Goal: Information Seeking & Learning: Learn about a topic

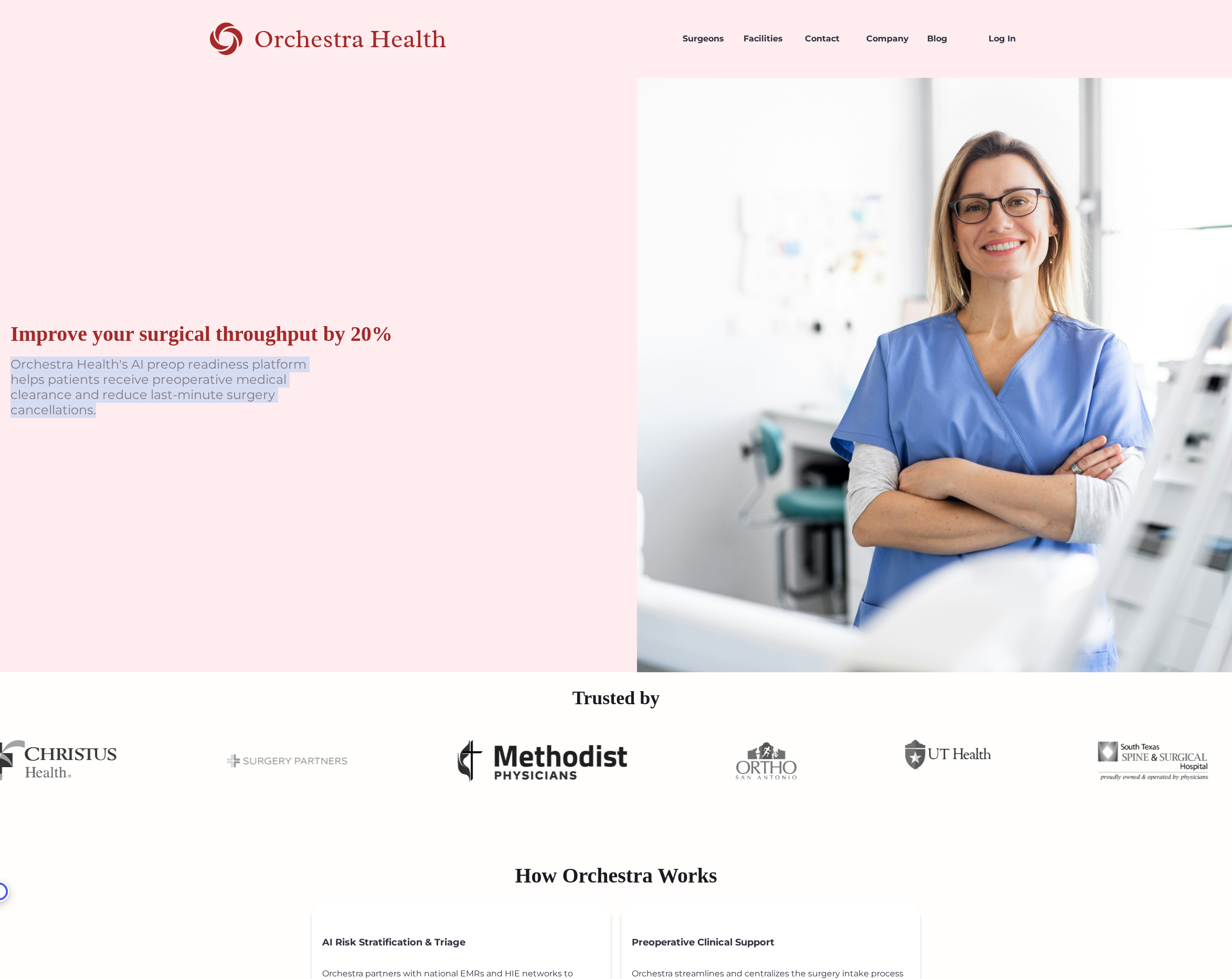
drag, startPoint x: 10, startPoint y: 363, endPoint x: 236, endPoint y: 412, distance: 231.3
click at [236, 412] on p "Orchestra Health's AI preop readiness platform helps patients receive preoperat…" at bounding box center [168, 387] width 315 height 60
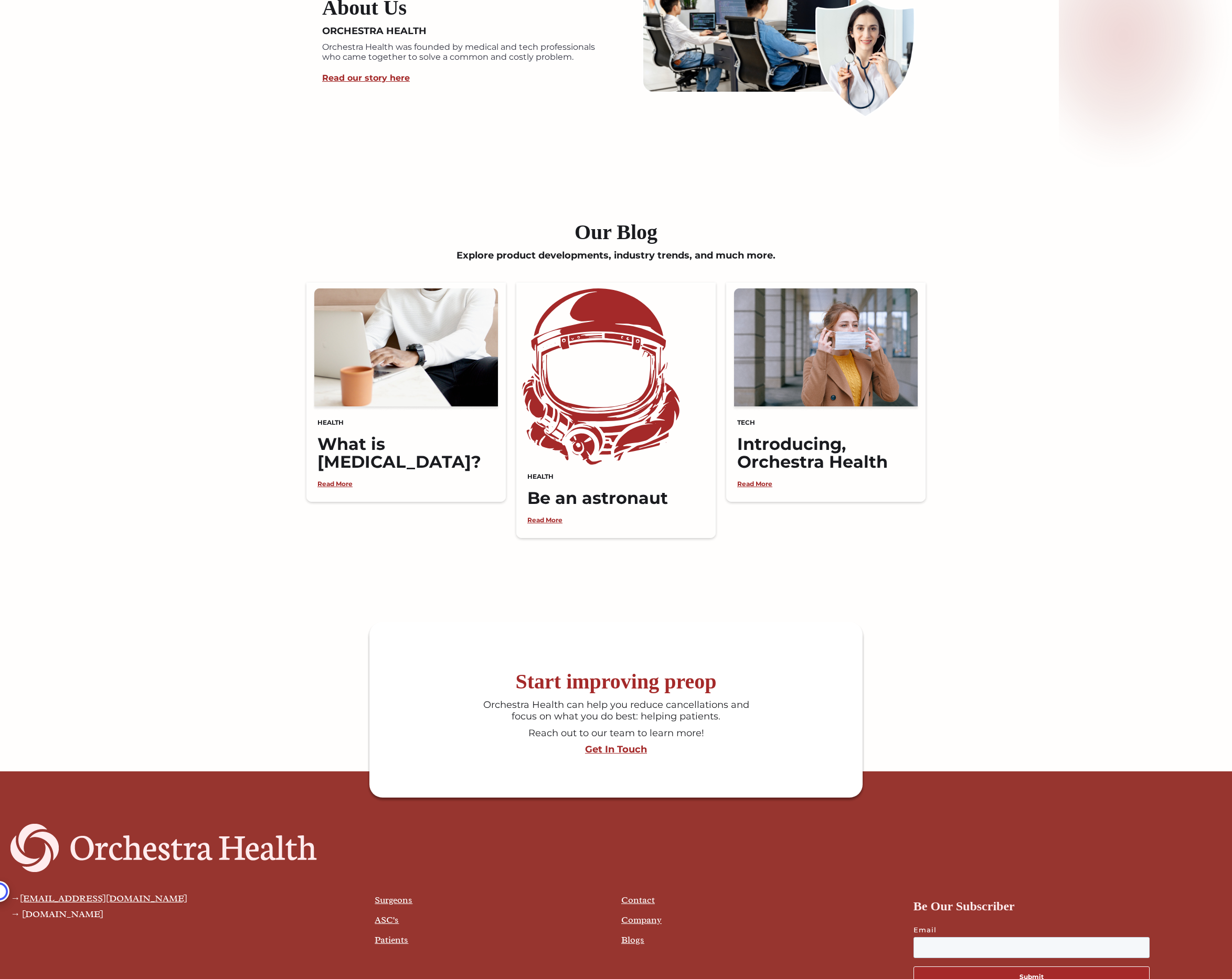
scroll to position [2437, 0]
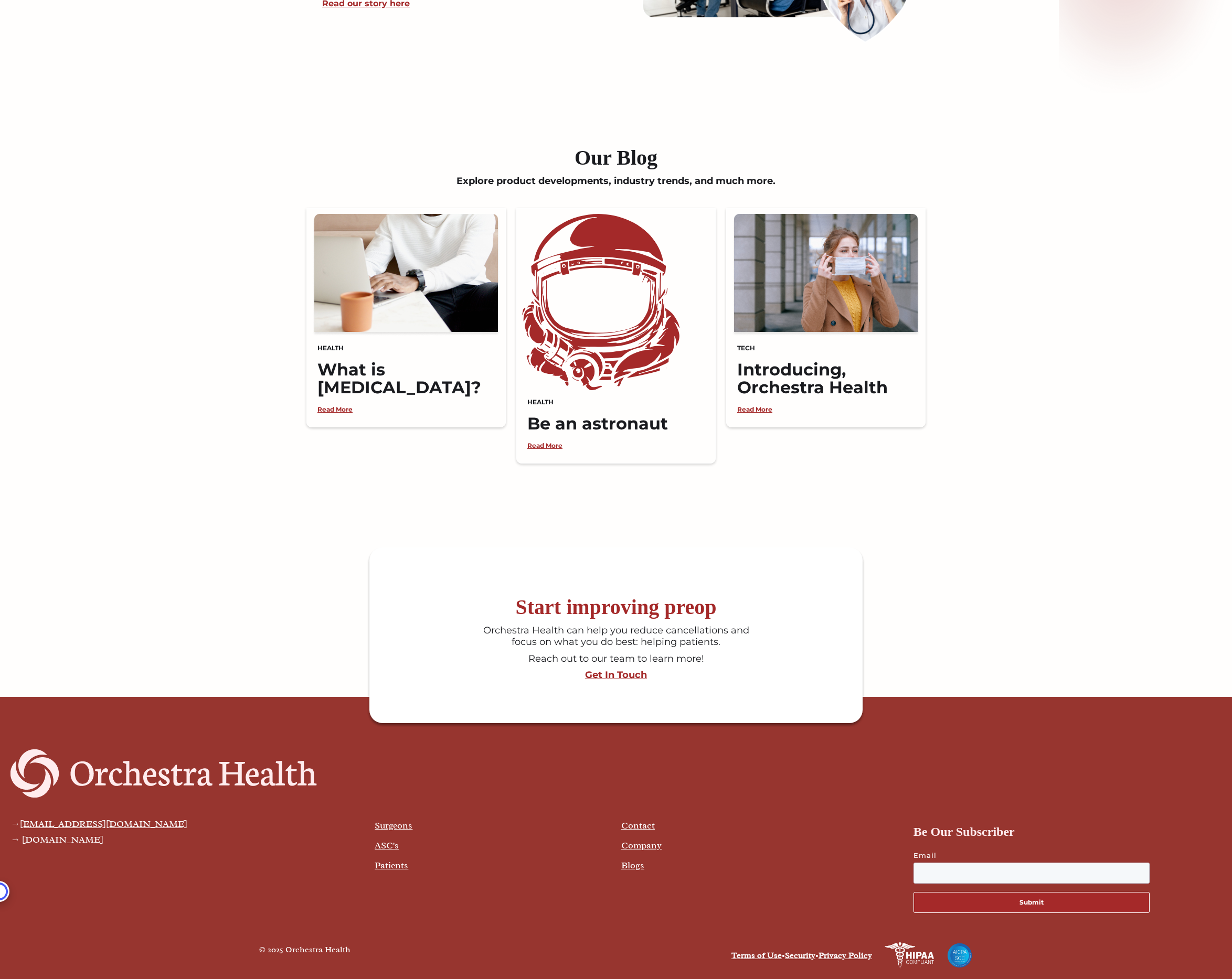
click at [630, 850] on link "Company" at bounding box center [641, 845] width 40 height 11
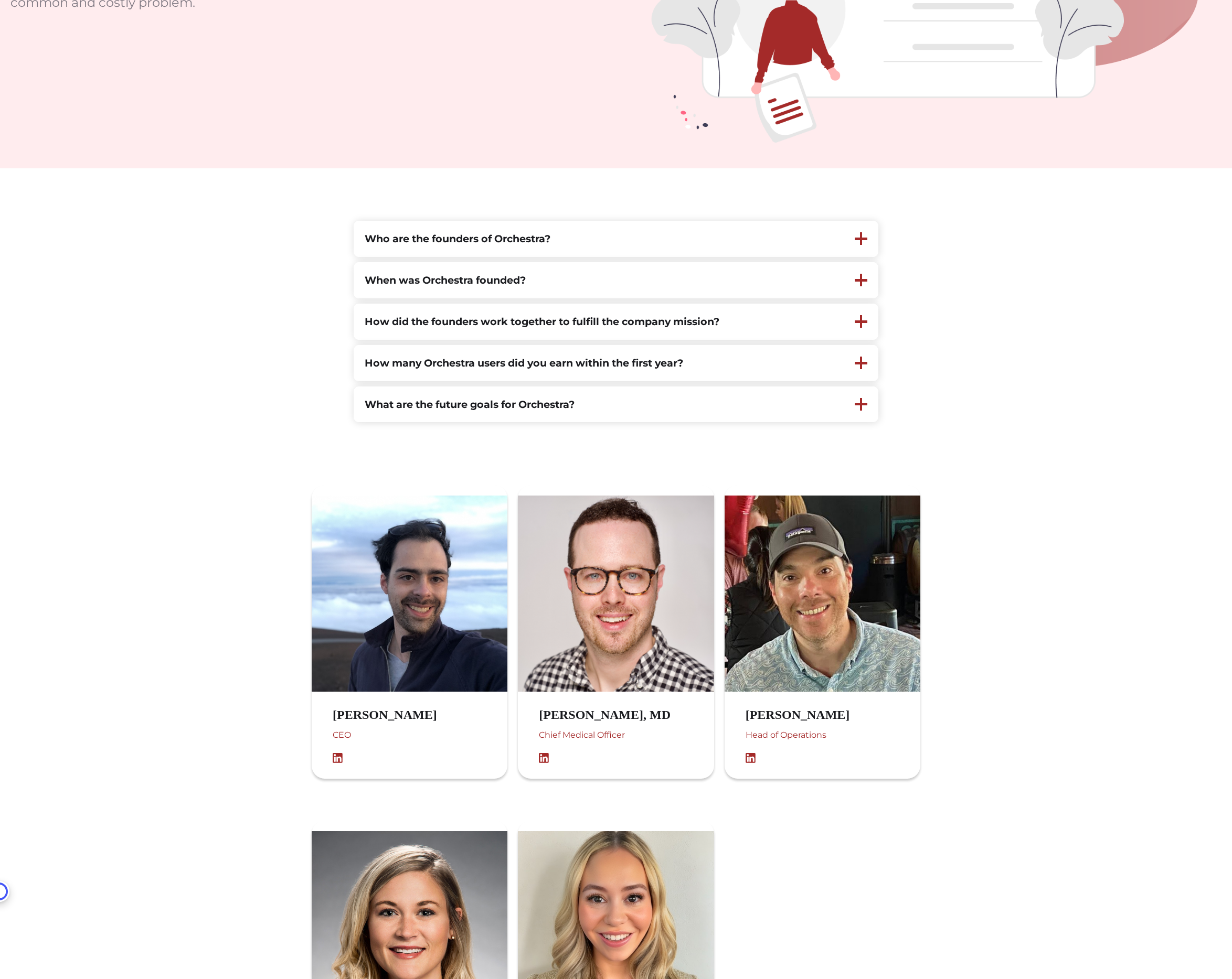
scroll to position [348, 0]
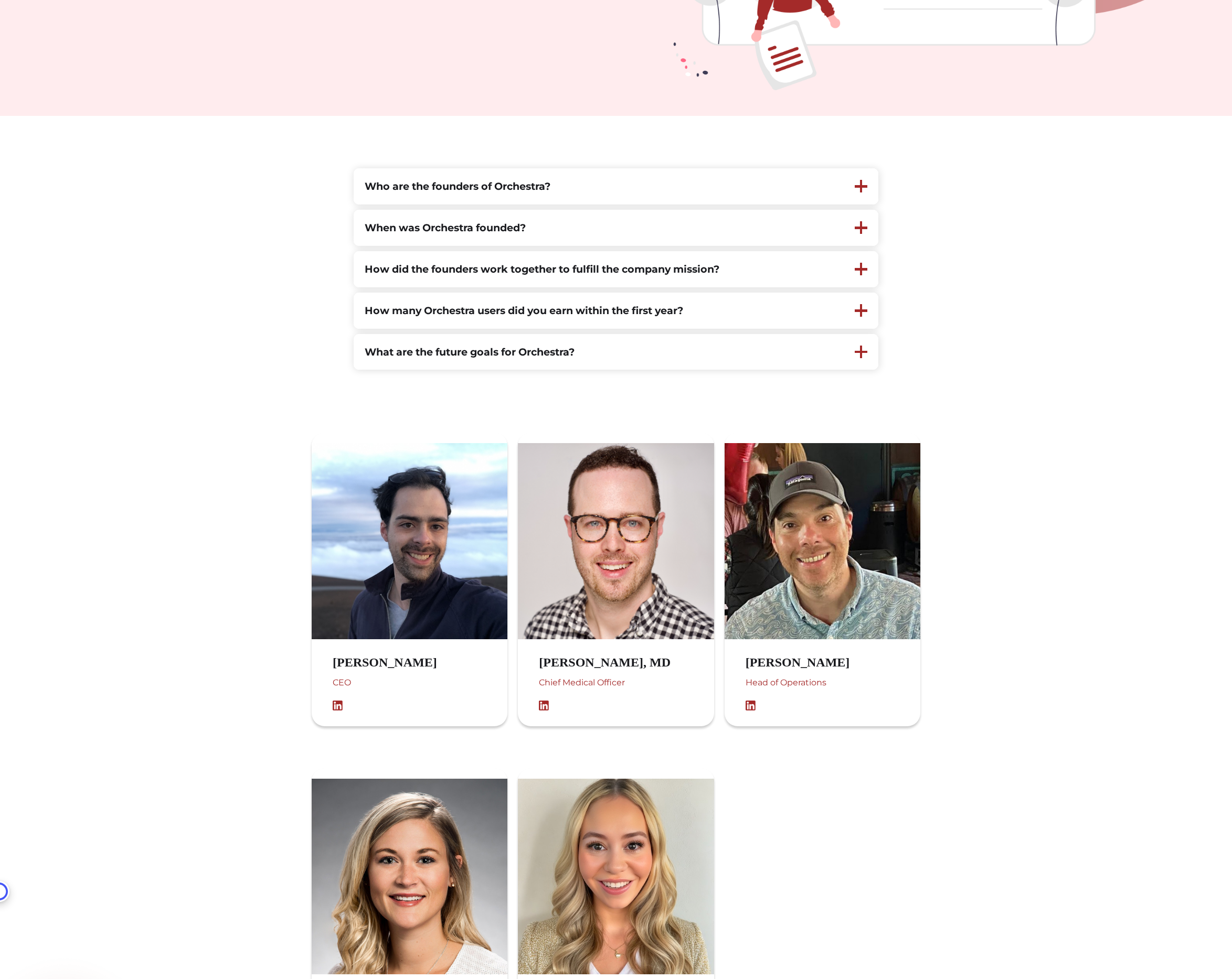
click at [338, 707] on img at bounding box center [340, 706] width 16 height 10
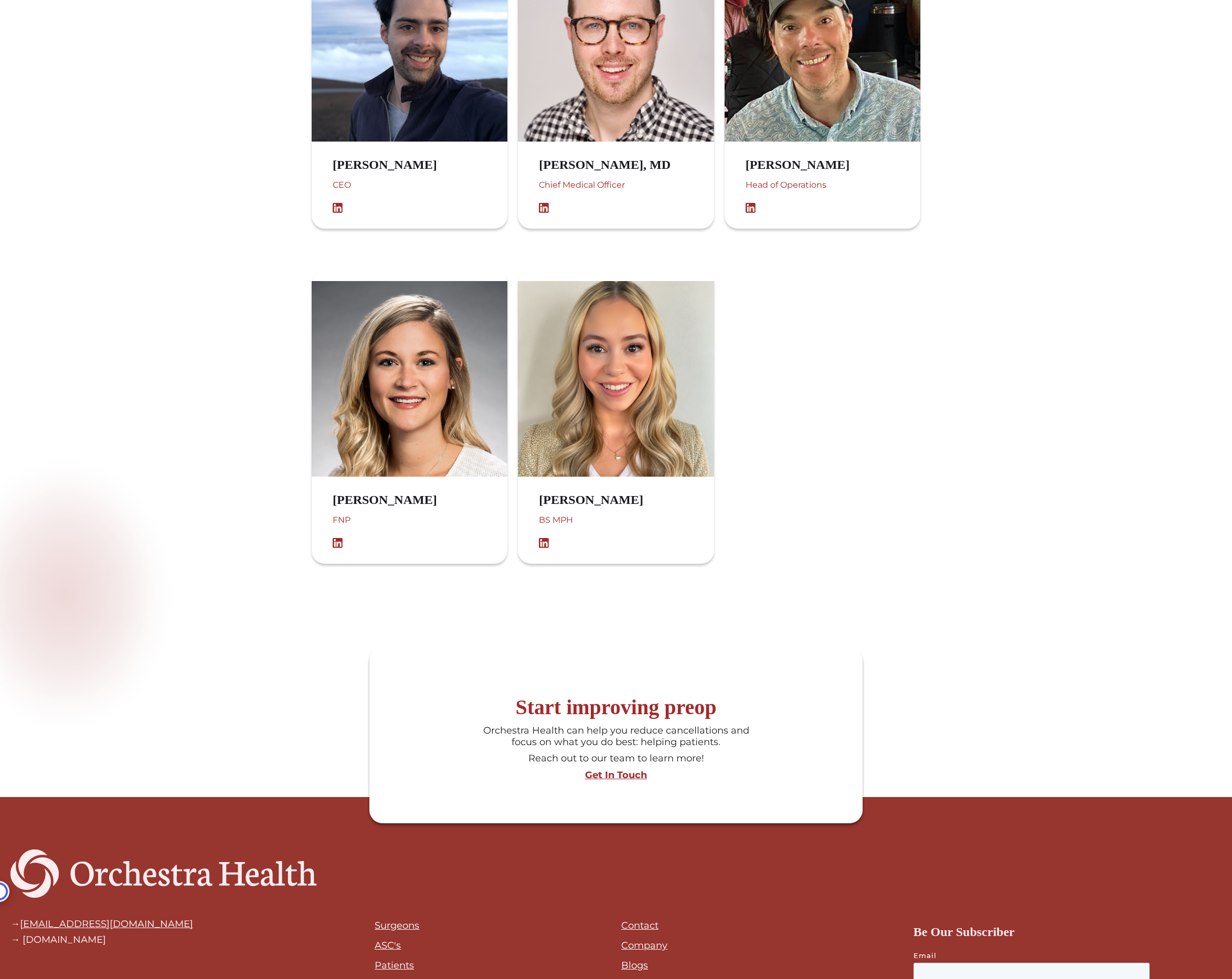
scroll to position [0, 0]
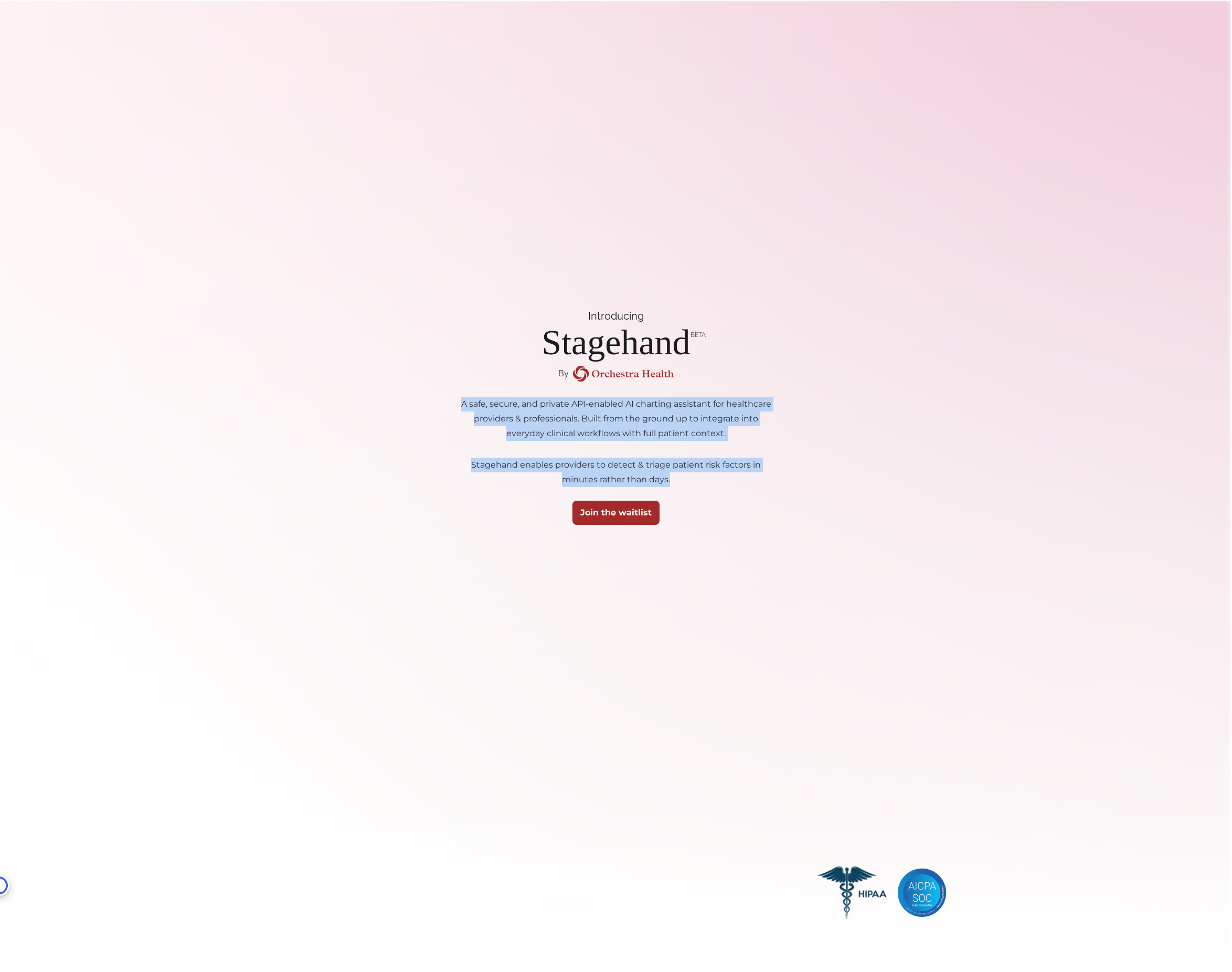
drag, startPoint x: 466, startPoint y: 406, endPoint x: 686, endPoint y: 492, distance: 236.2
click at [686, 492] on div "Introducing Stagehand Beta By A safe, secure, and private API-enabled AI charti…" at bounding box center [615, 413] width 493 height 826
